Goal: Task Accomplishment & Management: Manage account settings

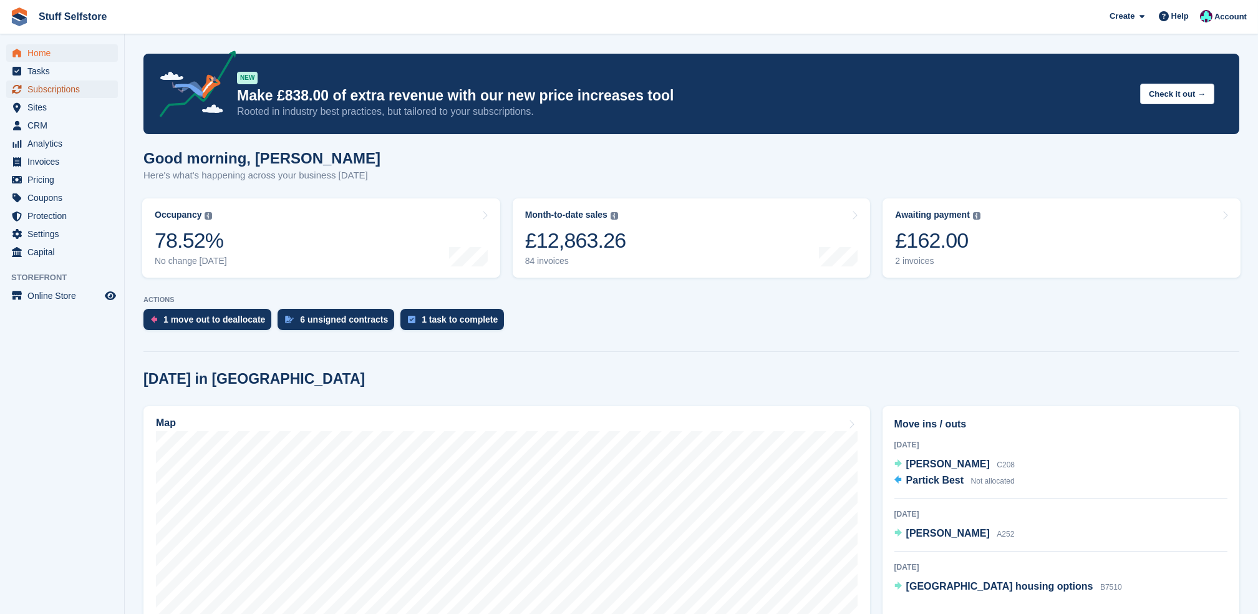
click at [55, 90] on span "Subscriptions" at bounding box center [64, 88] width 75 height 17
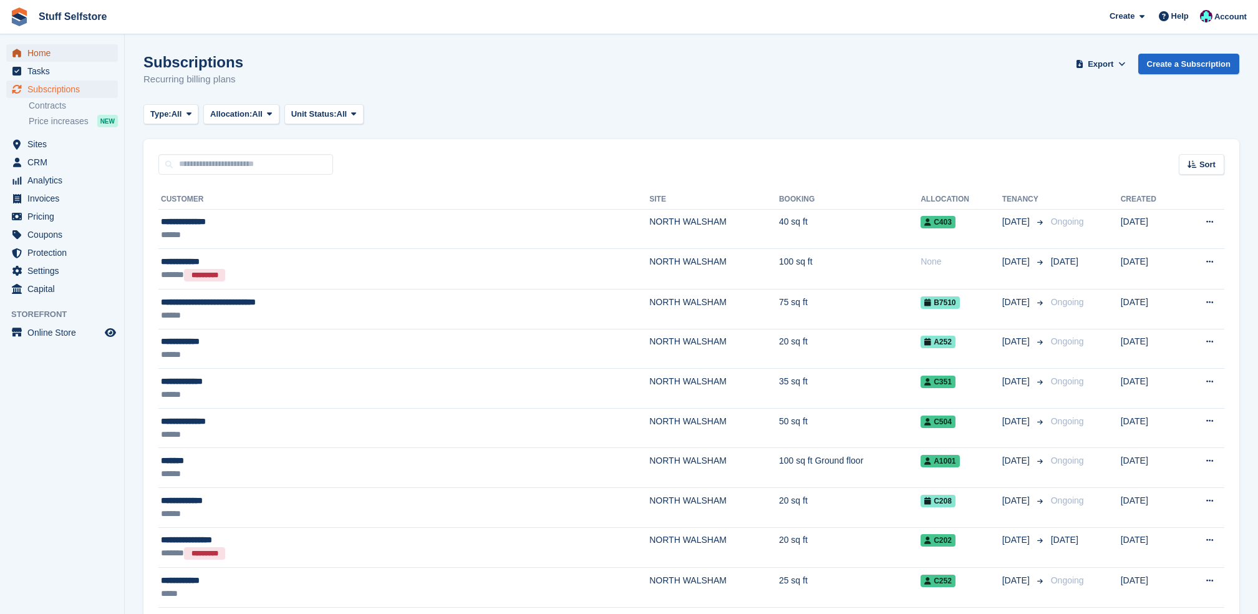
click at [43, 48] on span "Home" at bounding box center [64, 52] width 75 height 17
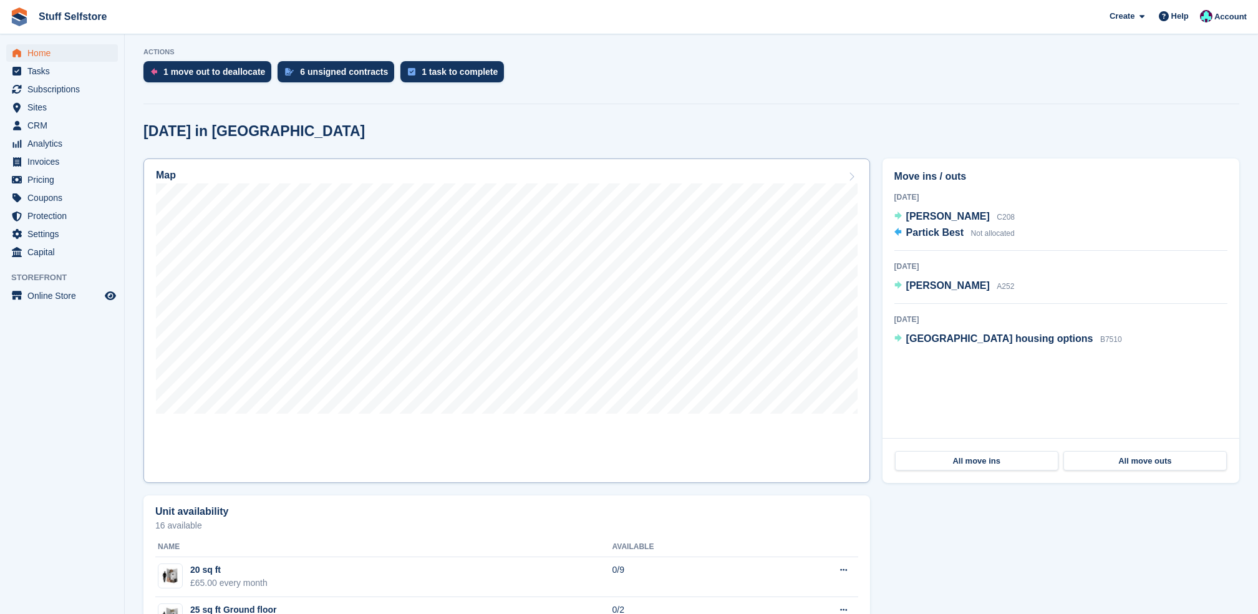
scroll to position [166, 0]
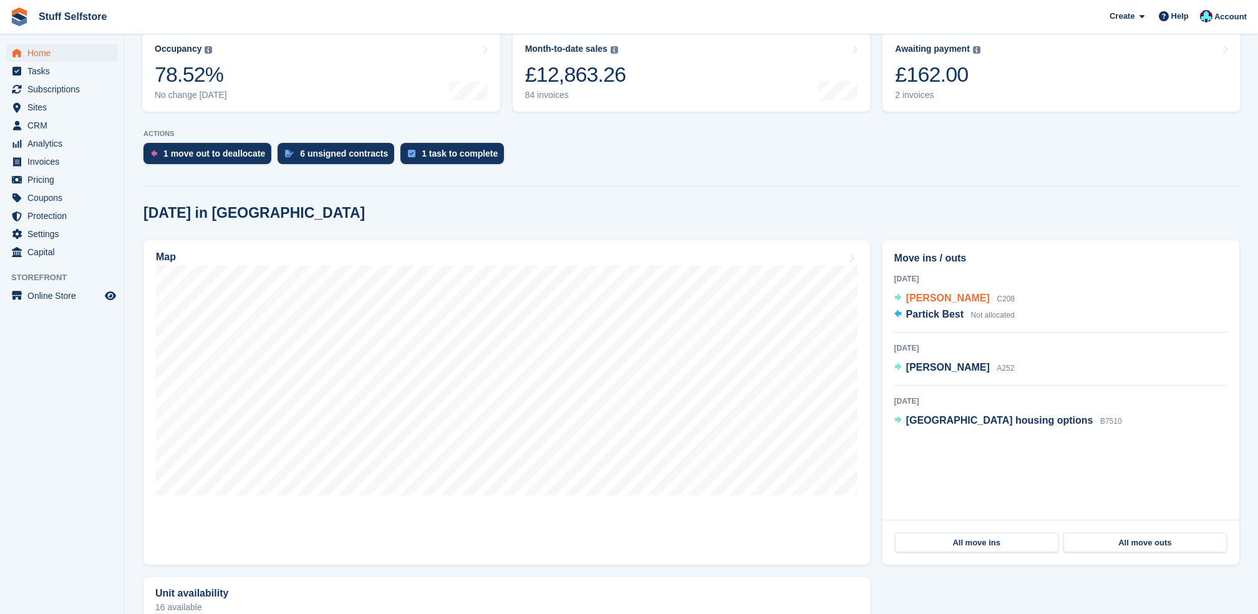
click at [955, 302] on span "Kevin brennan" at bounding box center [948, 297] width 84 height 11
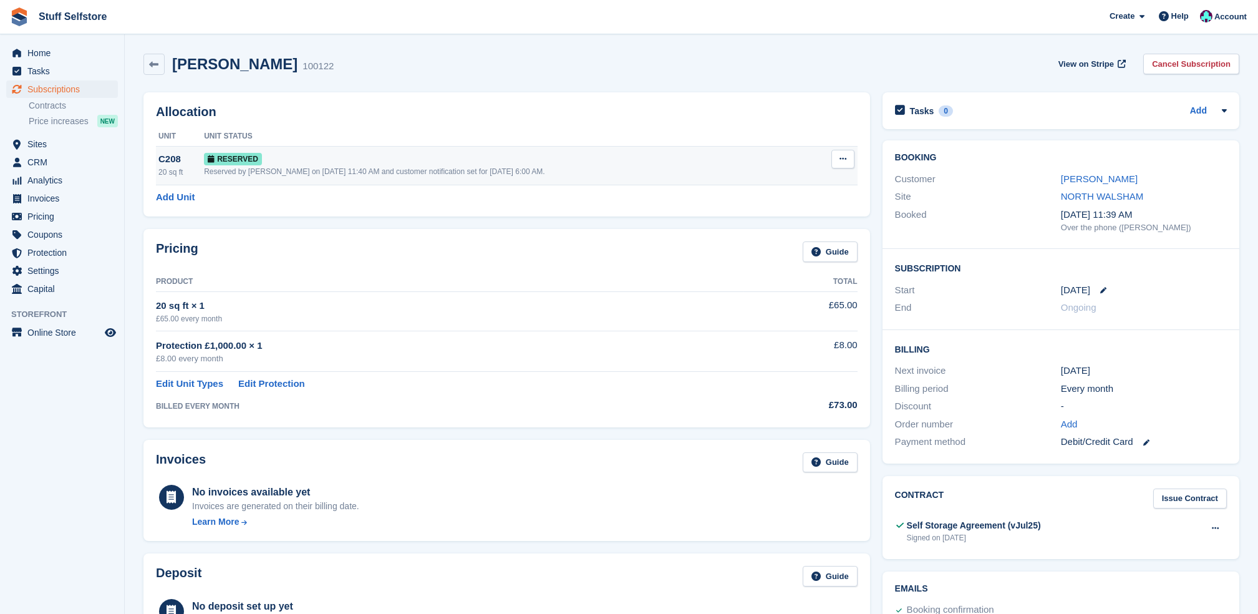
click at [849, 159] on button at bounding box center [842, 159] width 23 height 19
click at [690, 305] on div "20 sq ft × 1" at bounding box center [450, 306] width 588 height 14
click at [273, 382] on link "Edit Protection" at bounding box center [271, 384] width 67 height 14
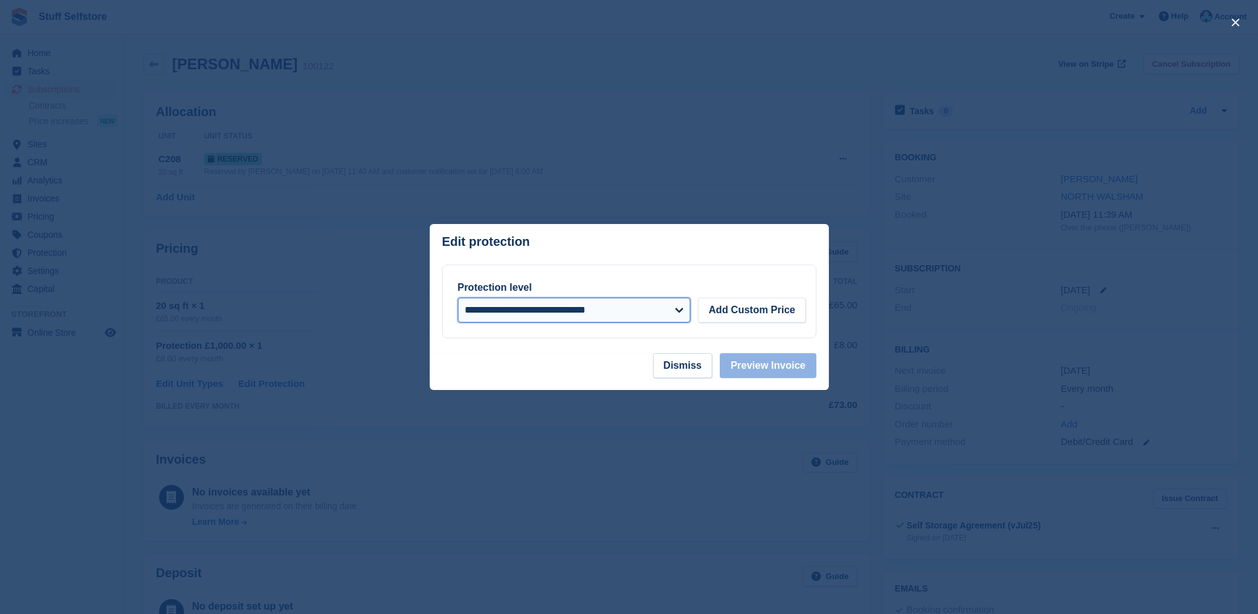
click at [660, 319] on select "**********" at bounding box center [574, 309] width 233 height 25
select select
click at [458, 299] on select "**********" at bounding box center [574, 309] width 233 height 25
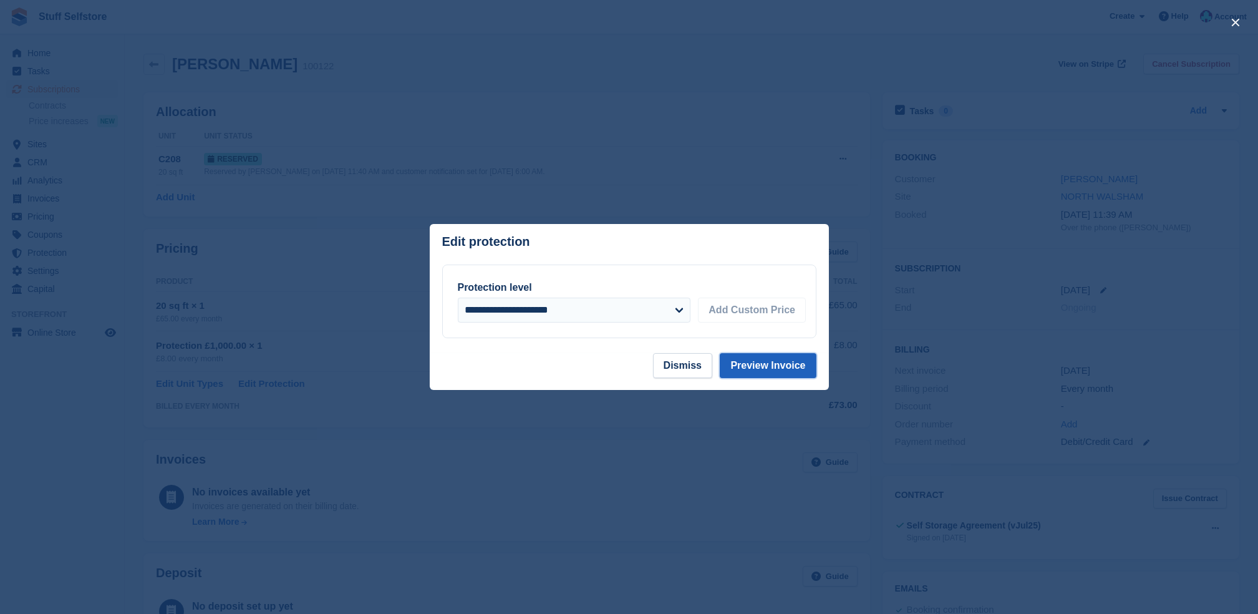
click at [764, 364] on button "Preview Invoice" at bounding box center [768, 365] width 96 height 25
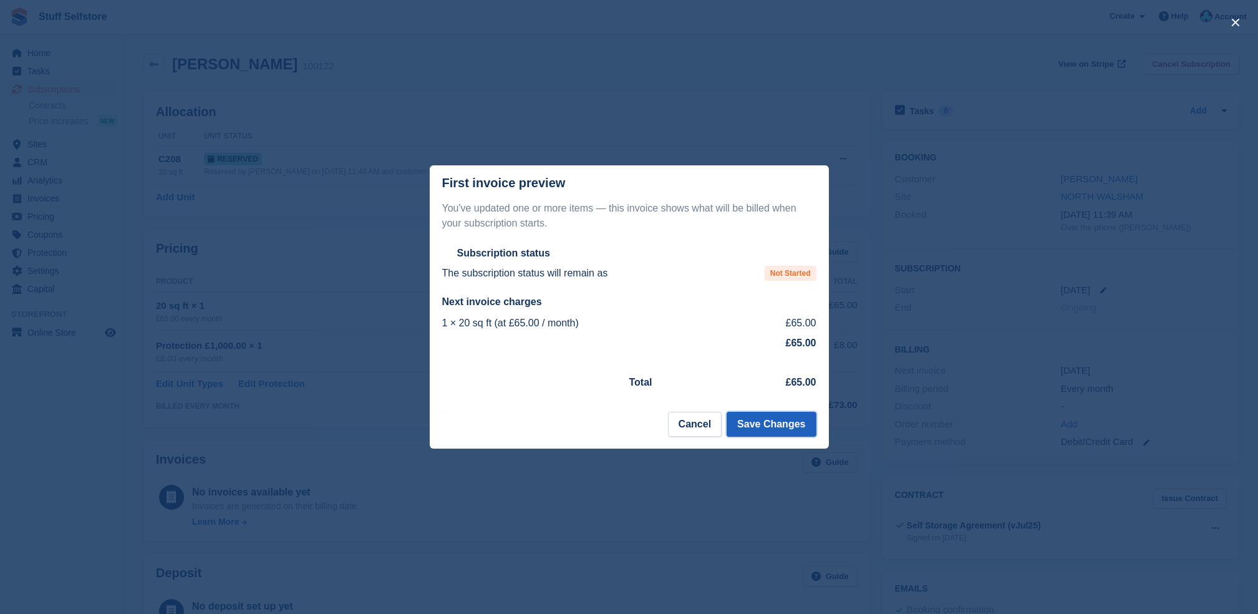
click at [760, 427] on button "Save Changes" at bounding box center [771, 424] width 89 height 25
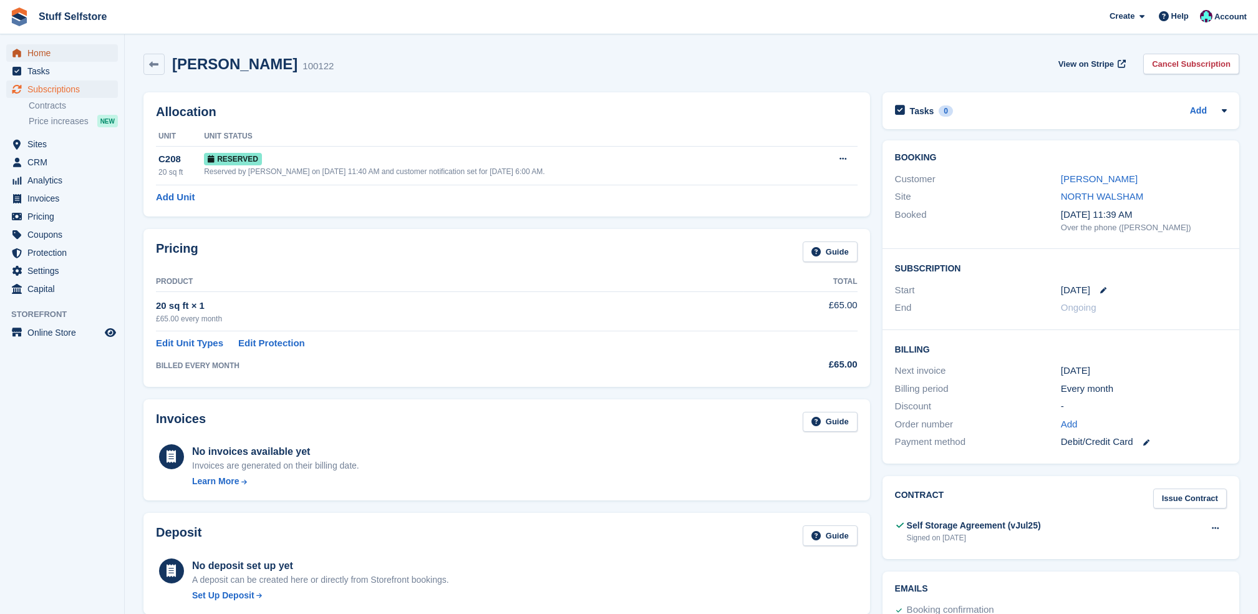
click at [52, 57] on span "Home" at bounding box center [64, 52] width 75 height 17
